Goal: Task Accomplishment & Management: Manage account settings

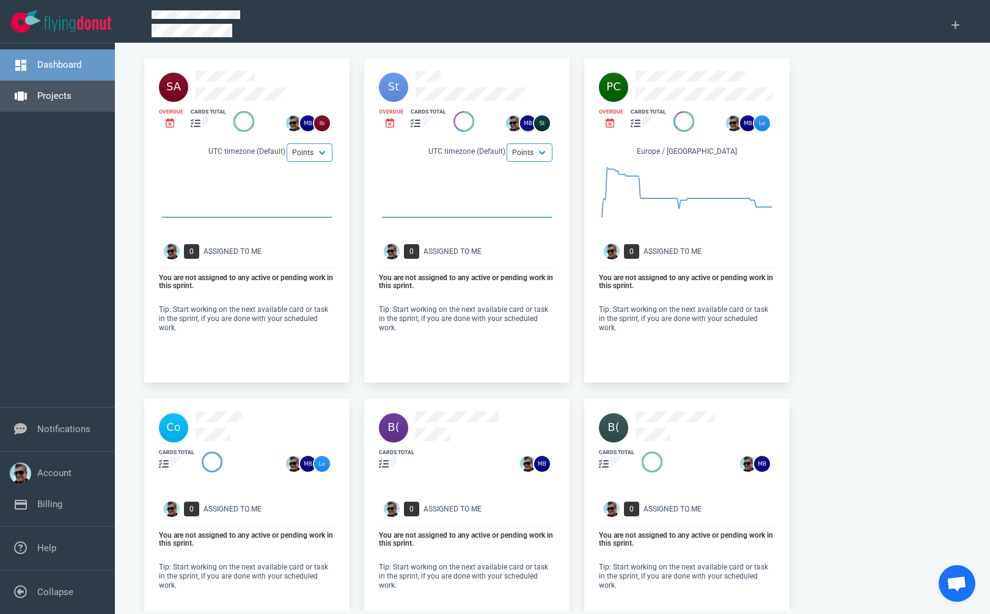
click at [62, 97] on link "Projects" at bounding box center [54, 95] width 34 height 11
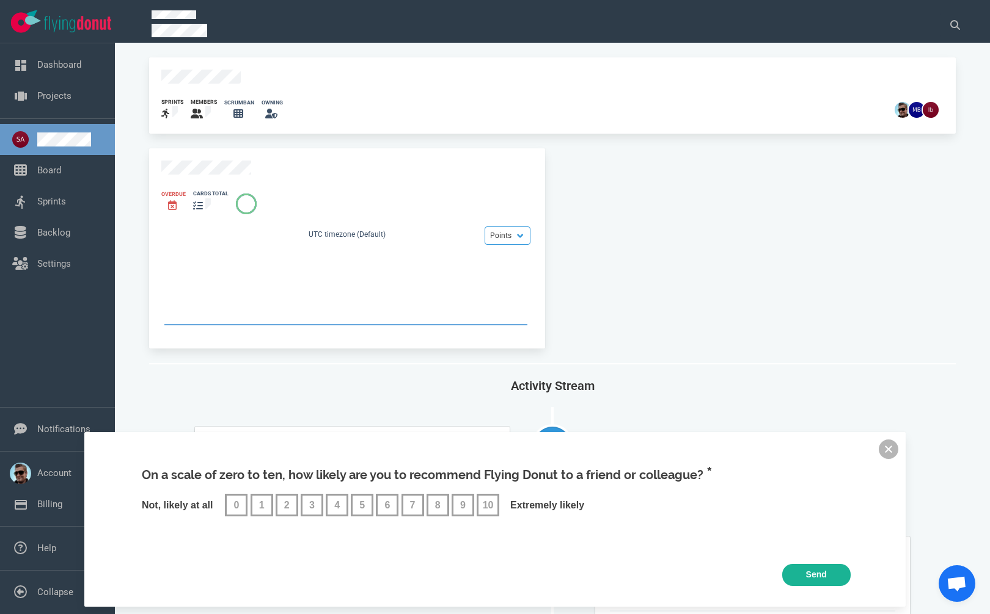
click at [884, 448] on button at bounding box center [888, 450] width 20 height 20
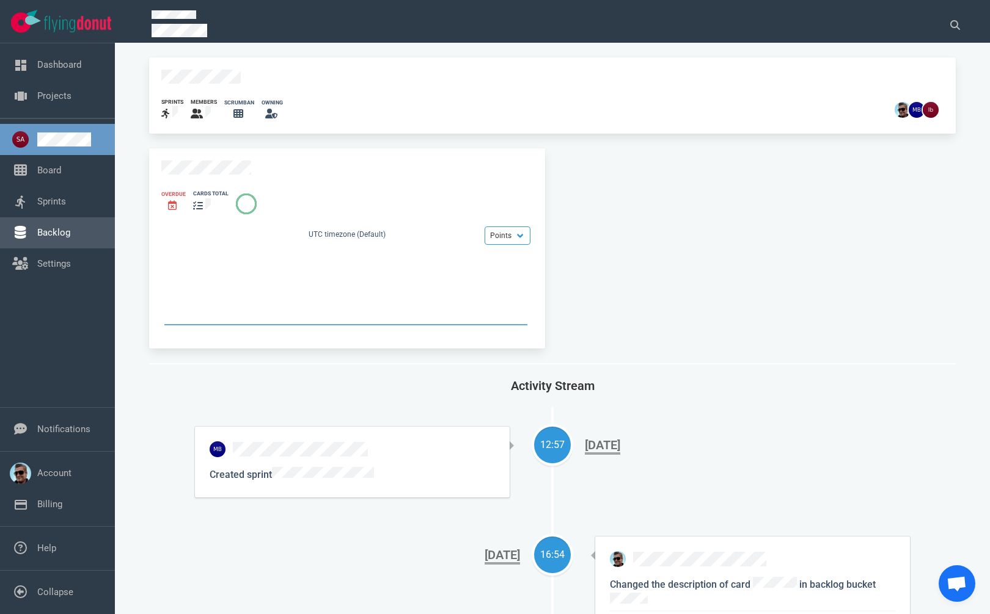
click at [60, 236] on link "Backlog" at bounding box center [53, 232] width 33 height 11
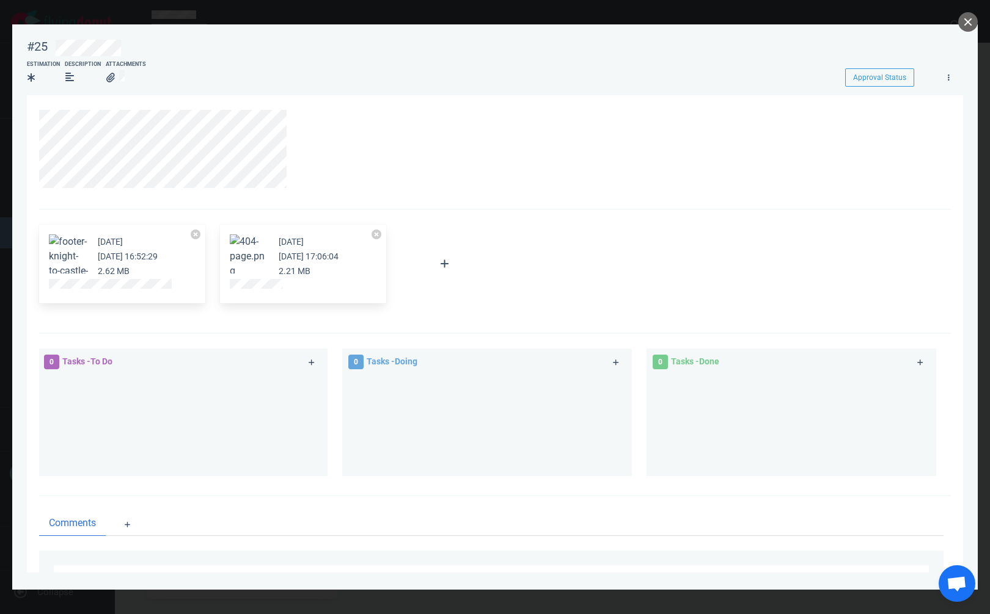
click at [59, 251] on button "Zoom image" at bounding box center [68, 264] width 39 height 59
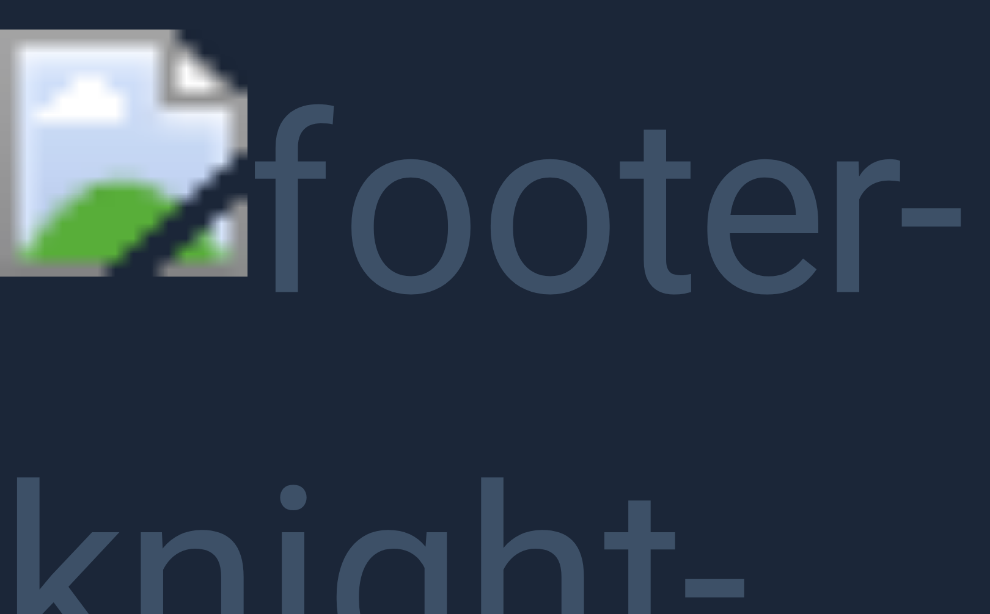
click at [59, 251] on button "Unzoom image" at bounding box center [495, 307] width 990 height 614
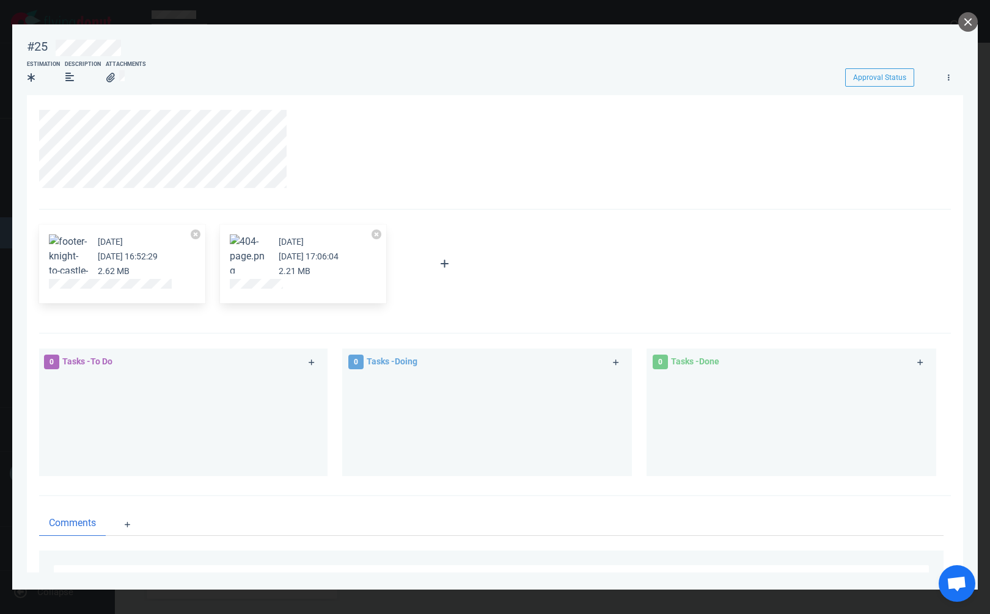
click at [244, 242] on button "Zoom image" at bounding box center [249, 257] width 39 height 44
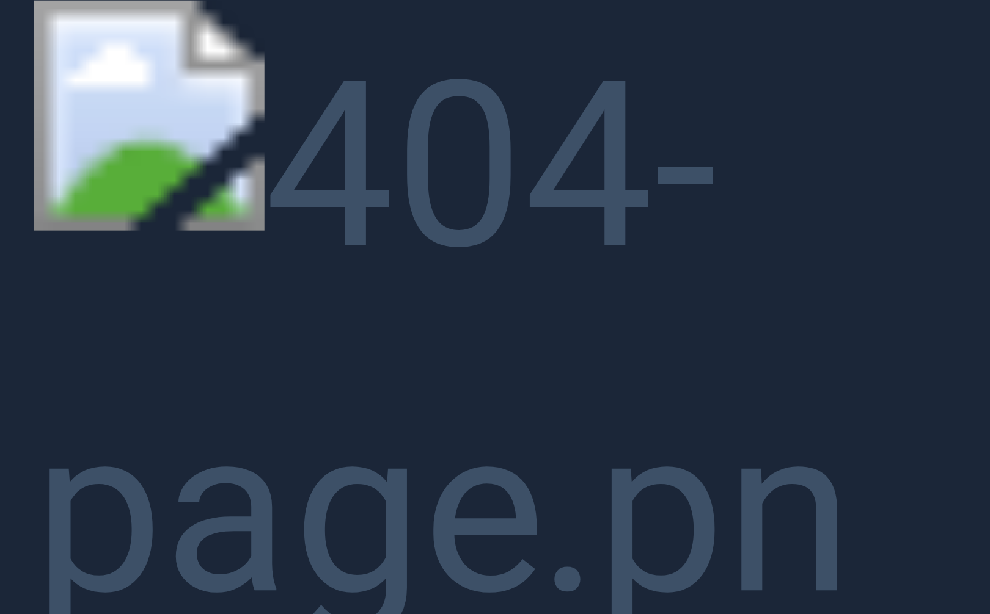
click at [363, 293] on button "Unzoom image" at bounding box center [495, 307] width 990 height 614
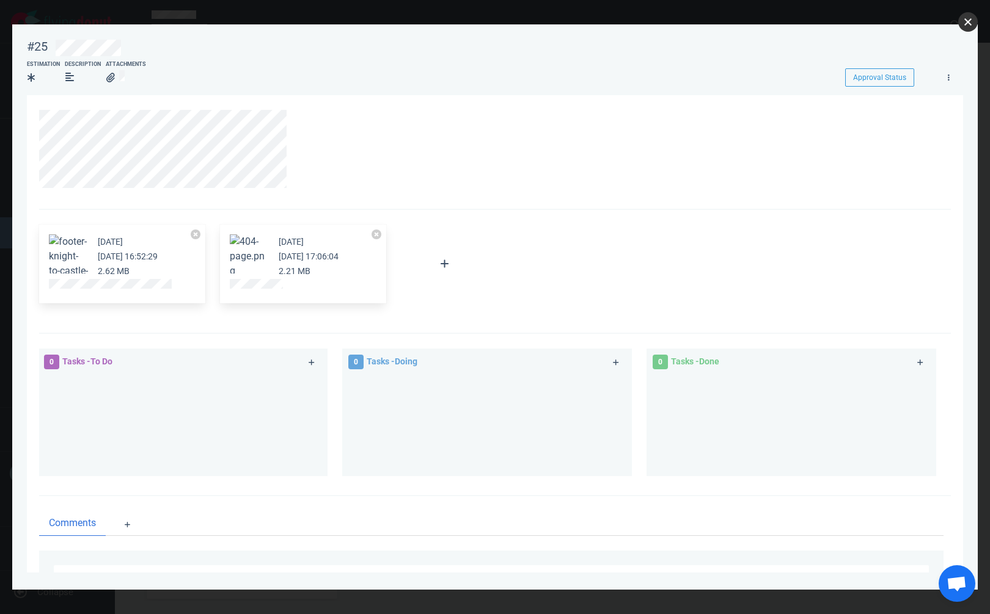
click at [960, 27] on button "close" at bounding box center [968, 22] width 20 height 20
